Goal: Check status

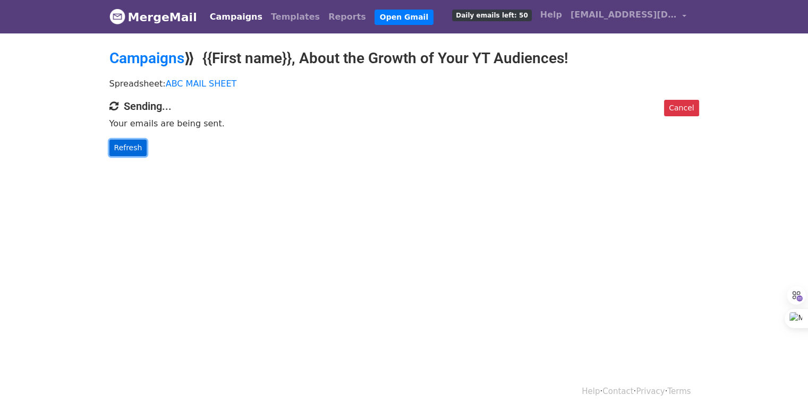
click at [115, 151] on link "Refresh" at bounding box center [128, 148] width 38 height 16
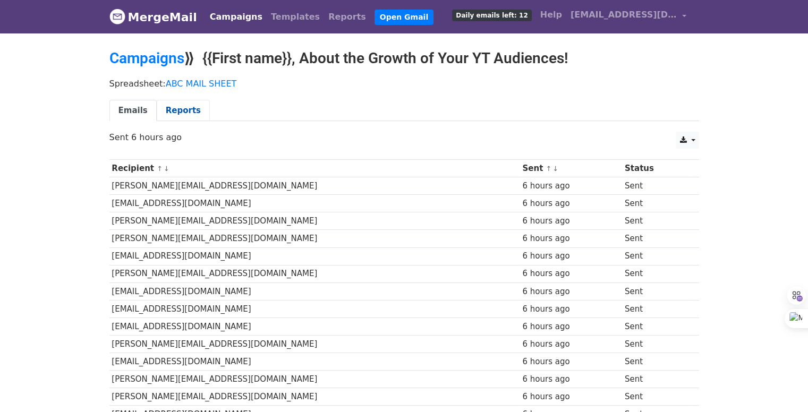
click at [176, 113] on link "Reports" at bounding box center [183, 111] width 53 height 22
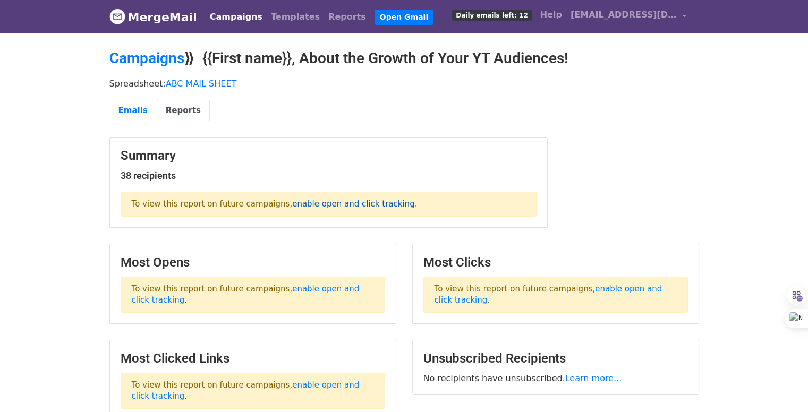
click at [303, 207] on link "enable open and click tracking" at bounding box center [353, 204] width 122 height 10
